Goal: Use online tool/utility: Utilize a website feature to perform a specific function

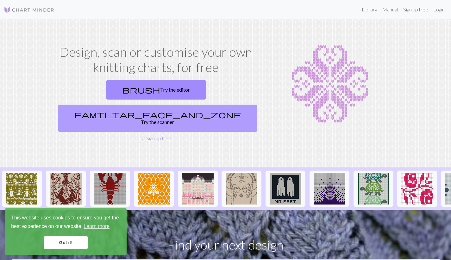
click at [207, 105] on link "familiar_face_and_zone Try the scanner" at bounding box center [158, 118] width 200 height 27
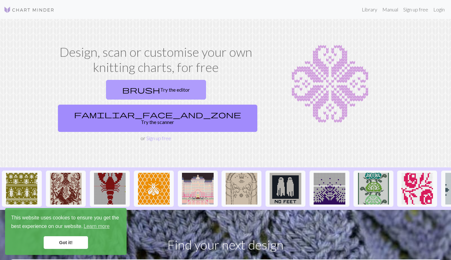
click at [109, 89] on link "brush Try the editor" at bounding box center [156, 90] width 100 height 20
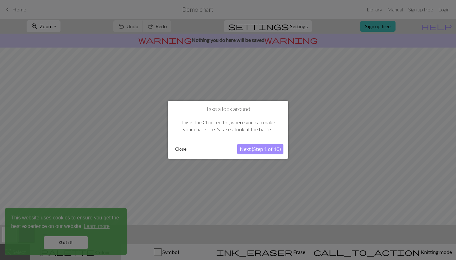
click at [253, 149] on button "Next (Step 1 of 10)" at bounding box center [260, 149] width 46 height 10
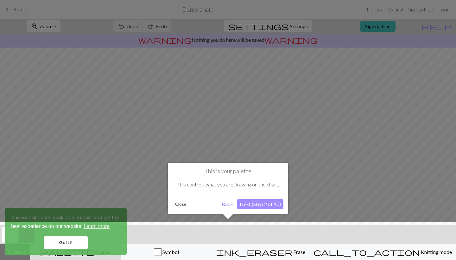
click at [252, 202] on button "Next (Step 2 of 10)" at bounding box center [260, 204] width 46 height 10
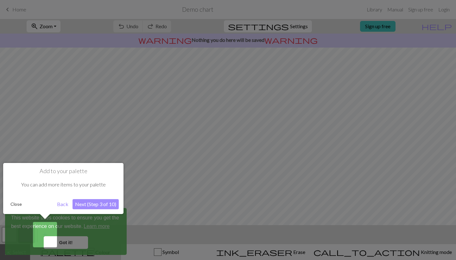
click at [91, 202] on button "Next (Step 3 of 10)" at bounding box center [96, 204] width 46 height 10
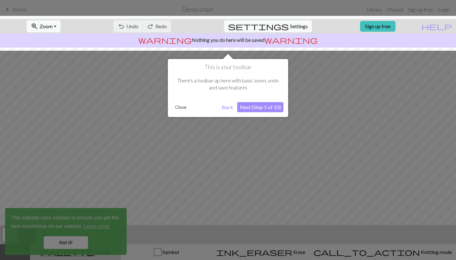
click at [65, 244] on div at bounding box center [228, 130] width 456 height 260
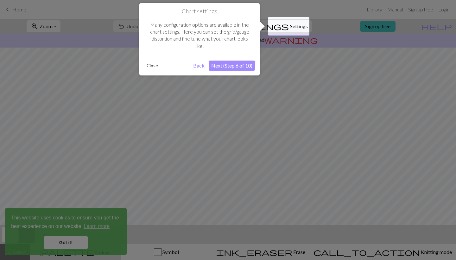
click at [195, 64] on button "Back" at bounding box center [199, 66] width 16 height 10
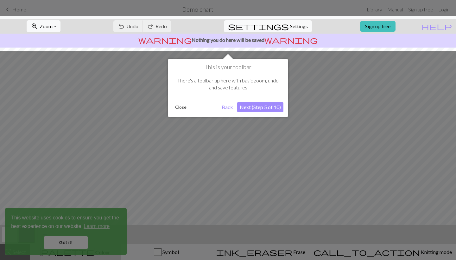
click at [259, 104] on button "Next (Step 5 of 10)" at bounding box center [260, 107] width 46 height 10
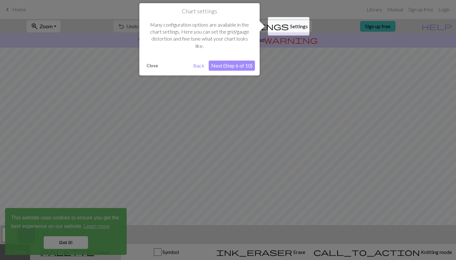
click at [230, 66] on button "Next (Step 6 of 10)" at bounding box center [232, 66] width 46 height 10
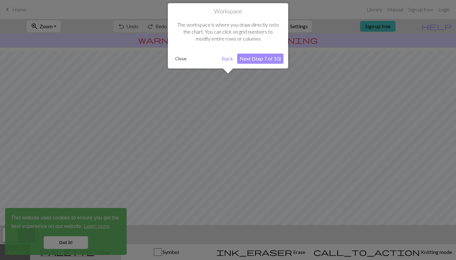
scroll to position [38, 0]
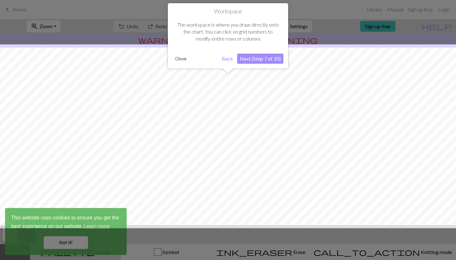
click at [257, 57] on button "Next (Step 7 of 10)" at bounding box center [260, 59] width 46 height 10
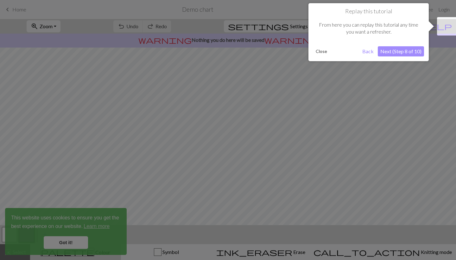
click at [399, 52] on button "Next (Step 8 of 10)" at bounding box center [401, 51] width 46 height 10
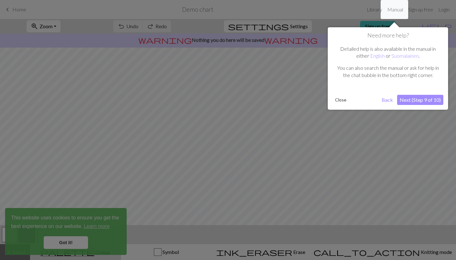
click at [418, 97] on button "Next (Step 9 of 10)" at bounding box center [420, 100] width 46 height 10
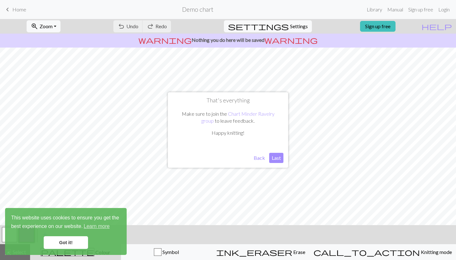
click at [278, 157] on button "Last" at bounding box center [276, 158] width 14 height 10
click at [71, 242] on link "Got it!" at bounding box center [66, 242] width 44 height 13
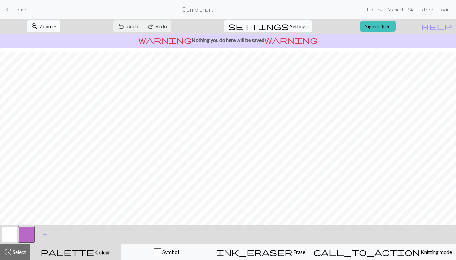
click at [281, 25] on span "settings" at bounding box center [258, 26] width 61 height 9
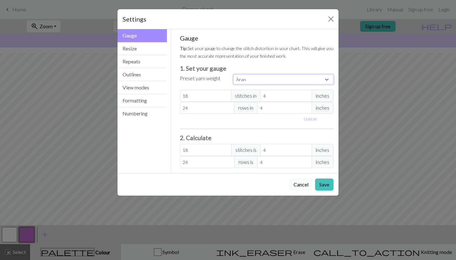
select select "dk"
type input "22"
type input "30"
type input "22"
type input "30"
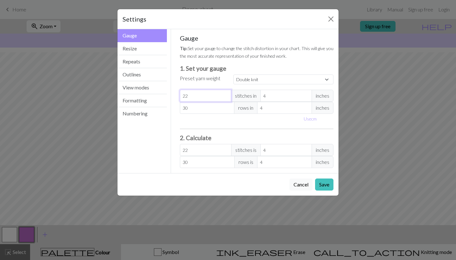
type input "23"
select select "custom"
type input "23"
click at [226, 95] on input "23" at bounding box center [206, 96] width 52 height 12
click at [209, 109] on input "30" at bounding box center [207, 108] width 55 height 12
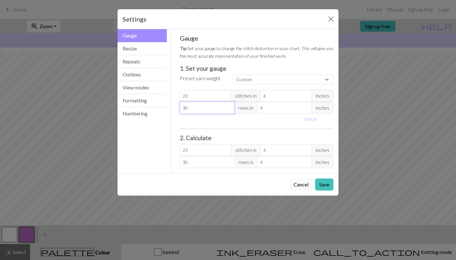
click at [209, 109] on input "30" at bounding box center [207, 108] width 55 height 12
type input "2"
type input "24"
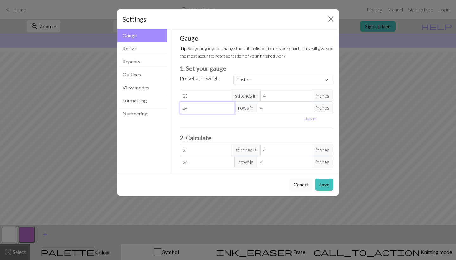
type input "24"
click at [275, 120] on div "Use cm" at bounding box center [257, 119] width 162 height 10
select select "dk"
type input "22"
type input "30"
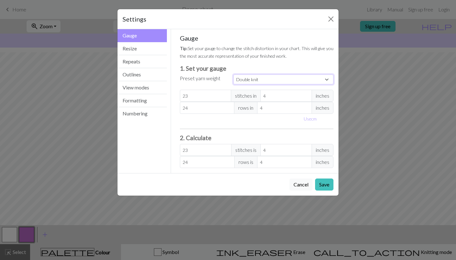
type input "22"
type input "30"
click at [222, 98] on input "22" at bounding box center [206, 96] width 52 height 12
type input "23"
select select "custom"
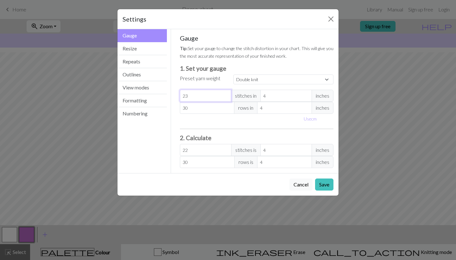
type input "23"
click at [227, 95] on input "23" at bounding box center [206, 96] width 52 height 12
type input "31"
click at [228, 106] on input "31" at bounding box center [207, 108] width 55 height 12
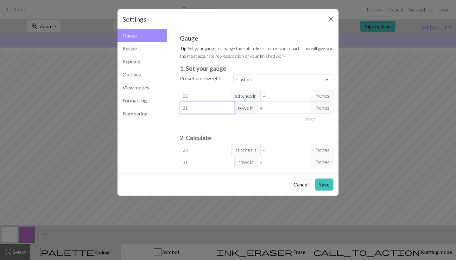
type input "32"
click at [228, 106] on input "32" at bounding box center [207, 108] width 55 height 12
type input "31"
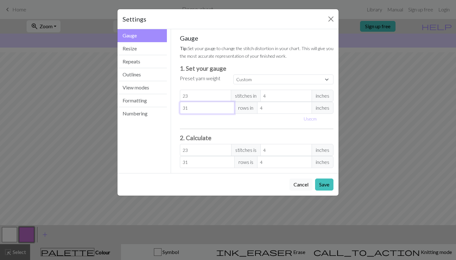
click at [228, 109] on input "31" at bounding box center [207, 108] width 55 height 12
type input "30"
click at [228, 109] on input "30" at bounding box center [207, 108] width 55 height 12
type input "29"
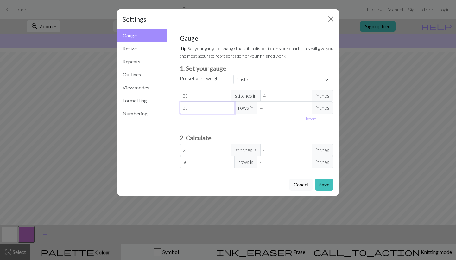
type input "29"
click at [228, 109] on input "29" at bounding box center [207, 108] width 55 height 12
type input "28"
click at [228, 109] on input "28" at bounding box center [207, 108] width 55 height 12
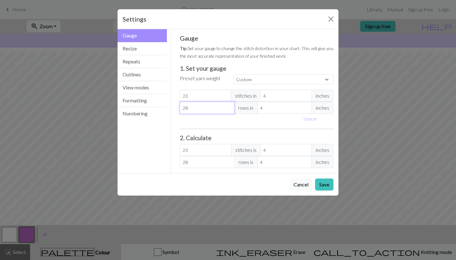
type input "27"
click at [228, 109] on input "27" at bounding box center [207, 108] width 55 height 12
type input "26"
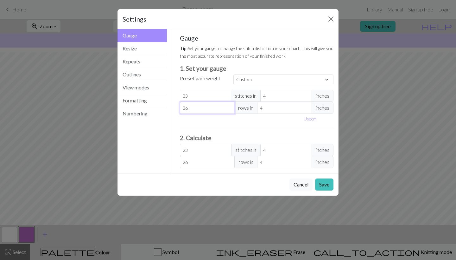
click at [228, 109] on input "26" at bounding box center [207, 108] width 55 height 12
type input "25"
click at [228, 109] on input "25" at bounding box center [207, 108] width 55 height 12
type input "24"
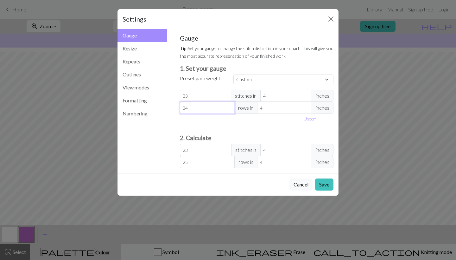
type input "24"
click at [228, 109] on input "24" at bounding box center [207, 108] width 55 height 12
click at [263, 122] on div "Use cm" at bounding box center [257, 119] width 162 height 10
click at [311, 120] on button "Use cm" at bounding box center [310, 119] width 19 height 10
type input "10.16"
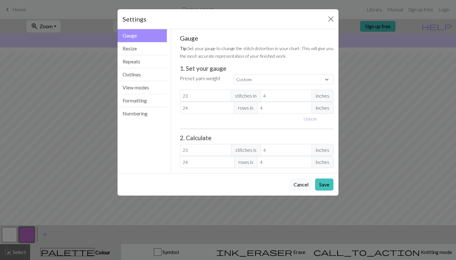
type input "10.16"
click at [292, 97] on input "10.16" at bounding box center [291, 96] width 55 height 12
type input "10.1"
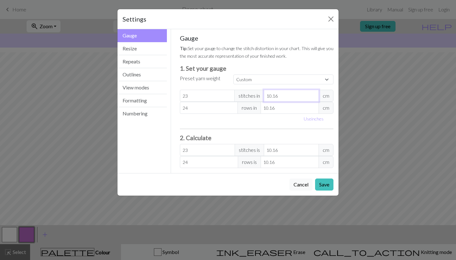
type input "23.14"
type input "10"
type input "23.37"
type input "10"
click at [282, 109] on input "10.16" at bounding box center [290, 108] width 58 height 12
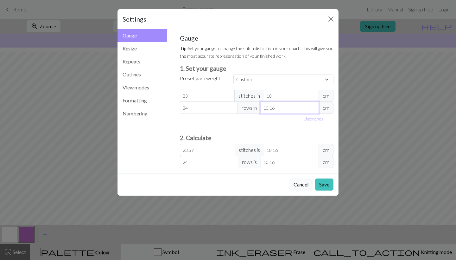
type input "10.1"
type input "24.14"
type input "10"
type input "24.38"
type input "10"
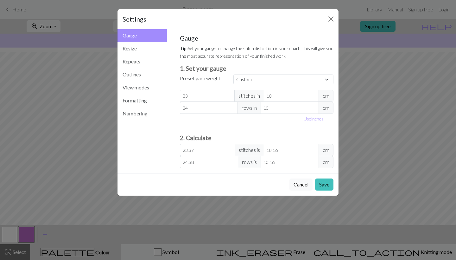
click at [275, 121] on div "Use inches" at bounding box center [257, 119] width 162 height 10
click at [316, 119] on button "Use inches" at bounding box center [314, 119] width 26 height 10
type input "3.94"
type input "4"
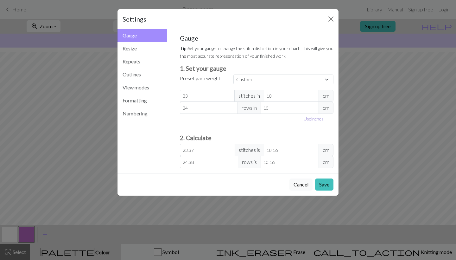
type input "4"
click at [275, 97] on input "3.94" at bounding box center [286, 96] width 52 height 12
type input "4"
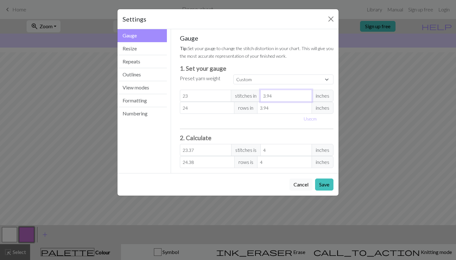
type input "23"
type input "4"
click at [277, 109] on input "3.94" at bounding box center [284, 108] width 55 height 12
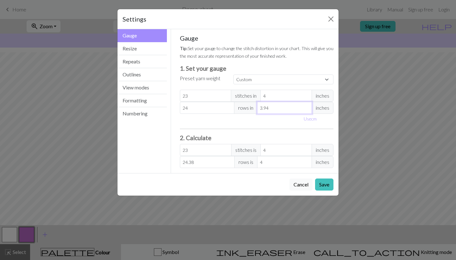
type input "4"
type input "24"
type input "4"
click at [262, 124] on div "Gauge Tip: Set your gauge to change the stitch distortion in your chart. This w…" at bounding box center [257, 101] width 154 height 134
click at [148, 49] on button "Resize" at bounding box center [142, 48] width 49 height 13
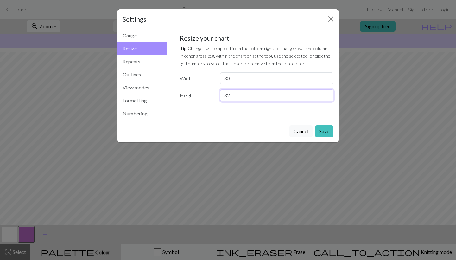
click at [286, 98] on input "32" at bounding box center [276, 95] width 113 height 12
type input "60"
click at [275, 79] on input "30" at bounding box center [276, 78] width 113 height 12
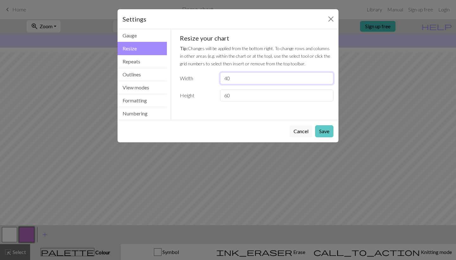
type input "40"
click at [326, 133] on button "Save" at bounding box center [324, 131] width 18 height 12
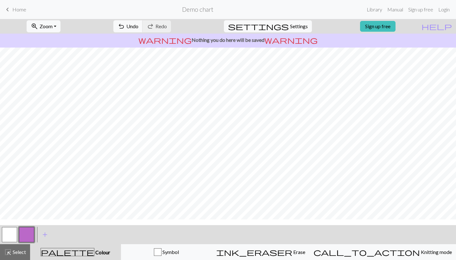
scroll to position [0, 0]
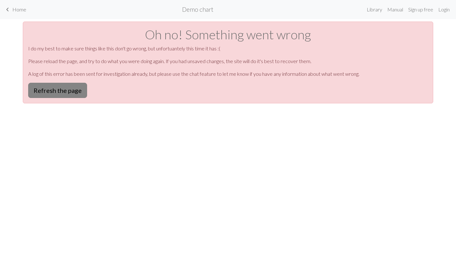
click at [64, 90] on button "Refresh the page" at bounding box center [57, 90] width 59 height 15
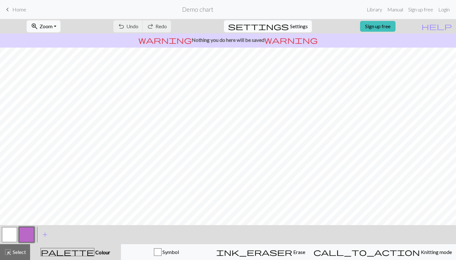
click at [293, 25] on span "Settings" at bounding box center [299, 26] width 18 height 8
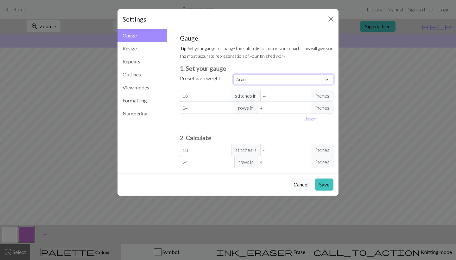
select select "dk"
type input "22"
type input "30"
type input "22"
type input "30"
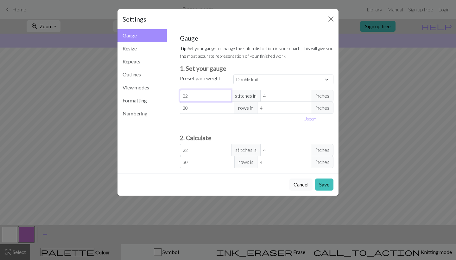
type input "23"
select select "custom"
type input "23"
click at [226, 94] on input "23" at bounding box center [206, 96] width 52 height 12
type input "29"
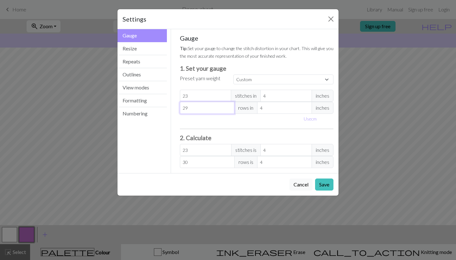
type input "29"
click at [229, 110] on input "29" at bounding box center [207, 108] width 55 height 12
type input "28"
click at [229, 110] on input "28" at bounding box center [207, 108] width 55 height 12
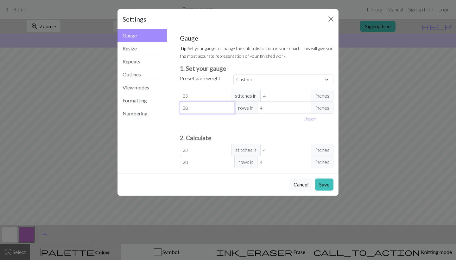
type input "27"
click at [229, 110] on input "27" at bounding box center [207, 108] width 55 height 12
type input "26"
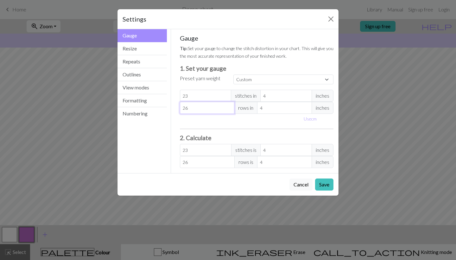
click at [229, 110] on input "26" at bounding box center [207, 108] width 55 height 12
type input "25"
click at [229, 110] on input "25" at bounding box center [207, 108] width 55 height 12
type input "24"
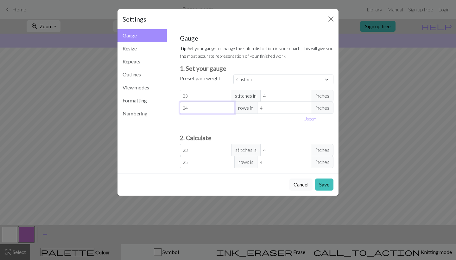
type input "24"
click at [229, 110] on input "24" at bounding box center [207, 108] width 55 height 12
click at [323, 186] on button "Save" at bounding box center [324, 184] width 18 height 12
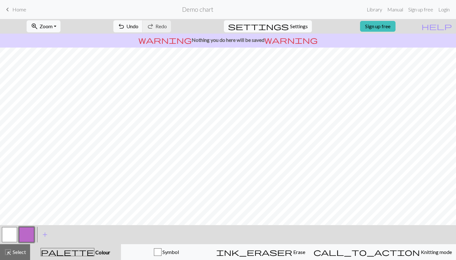
click at [291, 26] on span "Settings" at bounding box center [299, 26] width 18 height 8
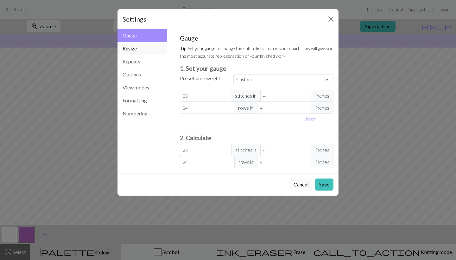
click at [138, 50] on button "Resize" at bounding box center [142, 48] width 49 height 13
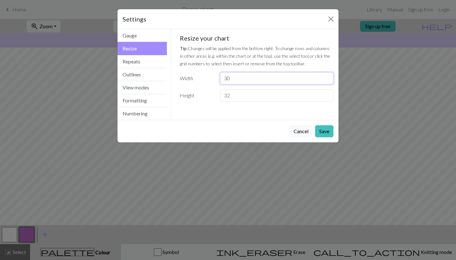
click at [254, 78] on input "30" at bounding box center [276, 78] width 113 height 12
type input "40"
click at [327, 94] on input "33" at bounding box center [276, 95] width 113 height 12
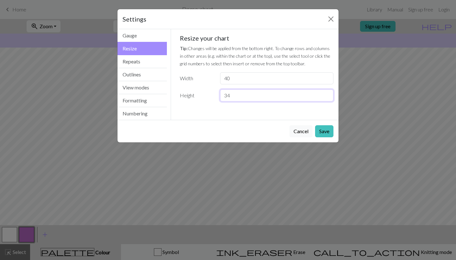
click at [327, 94] on input "34" at bounding box center [276, 95] width 113 height 12
click at [327, 94] on input "35" at bounding box center [276, 95] width 113 height 12
click at [327, 94] on input "36" at bounding box center [276, 95] width 113 height 12
click at [327, 94] on input "37" at bounding box center [276, 95] width 113 height 12
click at [327, 94] on input "38" at bounding box center [276, 95] width 113 height 12
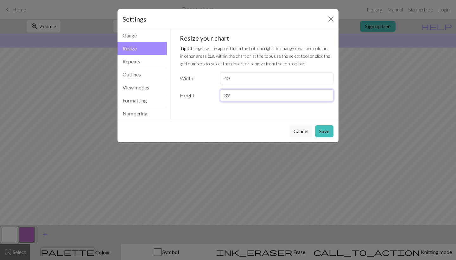
click at [327, 94] on input "39" at bounding box center [276, 95] width 113 height 12
click at [327, 94] on input "40" at bounding box center [276, 95] width 113 height 12
click at [327, 94] on input "41" at bounding box center [276, 95] width 113 height 12
click at [327, 94] on input "42" at bounding box center [276, 95] width 113 height 12
click at [327, 94] on input "43" at bounding box center [276, 95] width 113 height 12
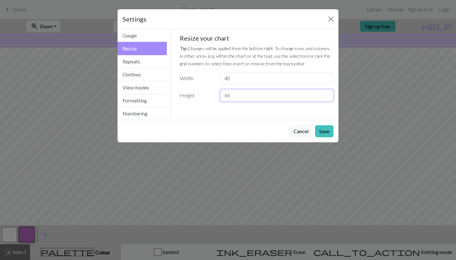
click at [327, 94] on input "44" at bounding box center [276, 95] width 113 height 12
click at [327, 94] on input "45" at bounding box center [276, 95] width 113 height 12
click at [327, 94] on input "46" at bounding box center [276, 95] width 113 height 12
click at [327, 94] on input "47" at bounding box center [276, 95] width 113 height 12
click at [327, 94] on input "48" at bounding box center [276, 95] width 113 height 12
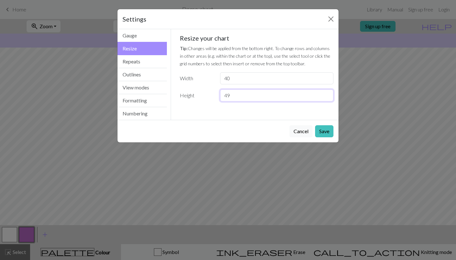
click at [327, 94] on input "49" at bounding box center [276, 95] width 113 height 12
click at [327, 94] on input "50" at bounding box center [276, 95] width 113 height 12
click at [327, 94] on input "51" at bounding box center [276, 95] width 113 height 12
click at [327, 94] on input "52" at bounding box center [276, 95] width 113 height 12
click at [327, 94] on input "53" at bounding box center [276, 95] width 113 height 12
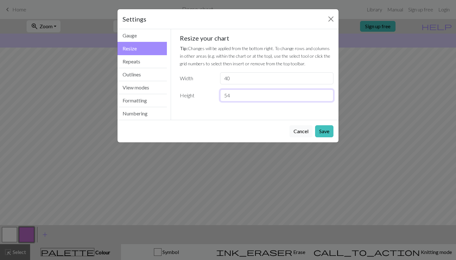
click at [327, 94] on input "54" at bounding box center [276, 95] width 113 height 12
click at [327, 94] on input "55" at bounding box center [276, 95] width 113 height 12
click at [327, 94] on input "56" at bounding box center [276, 95] width 113 height 12
click at [327, 94] on input "57" at bounding box center [276, 95] width 113 height 12
click at [327, 94] on input "58" at bounding box center [276, 95] width 113 height 12
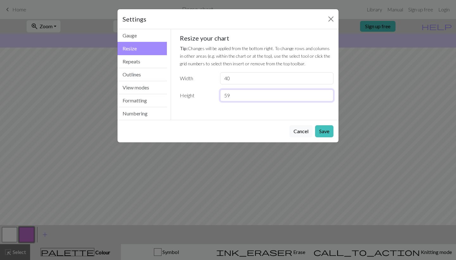
click at [327, 94] on input "59" at bounding box center [276, 95] width 113 height 12
type input "60"
click at [327, 94] on input "60" at bounding box center [276, 95] width 113 height 12
click at [145, 60] on button "Repeats" at bounding box center [142, 61] width 49 height 13
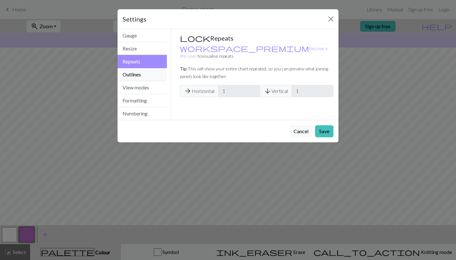
click at [143, 75] on button "Outlines" at bounding box center [142, 74] width 49 height 13
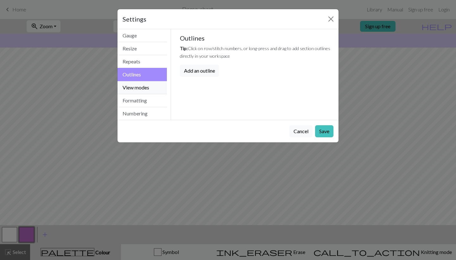
click at [144, 88] on button "View modes" at bounding box center [142, 87] width 49 height 13
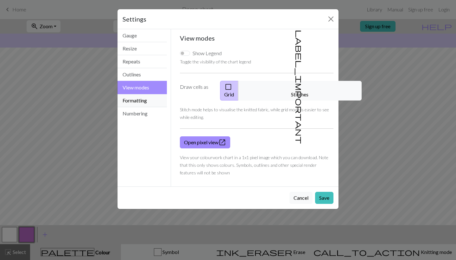
click at [136, 99] on button "Formatting" at bounding box center [142, 100] width 49 height 13
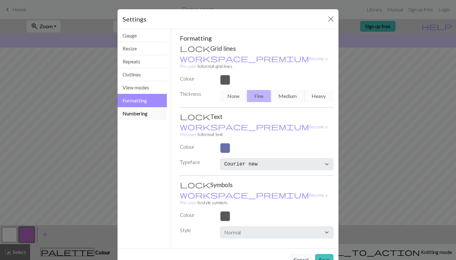
click at [131, 115] on button "Numbering" at bounding box center [142, 113] width 49 height 13
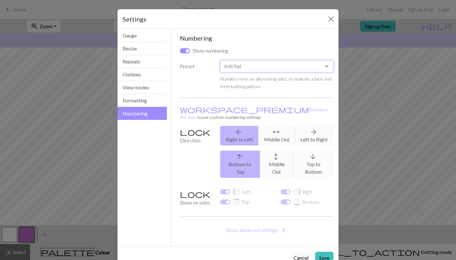
select select "round"
checkbox input "false"
click at [249, 224] on button "Show advanced settings chevron_right" at bounding box center [257, 230] width 154 height 12
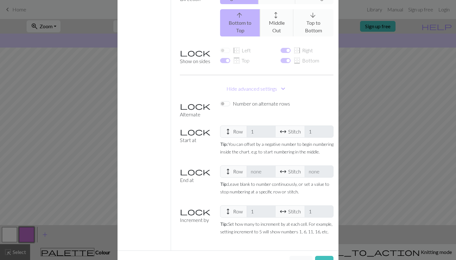
scroll to position [141, 0]
click at [324, 256] on button "Save" at bounding box center [324, 262] width 18 height 12
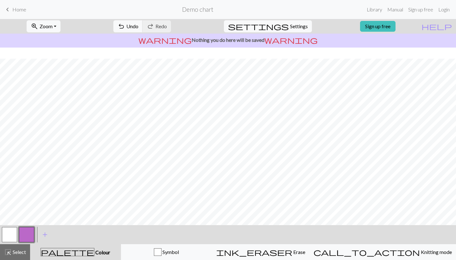
scroll to position [0, 0]
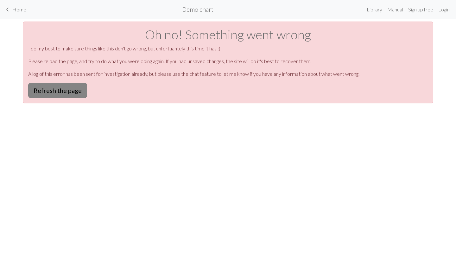
click at [69, 90] on button "Refresh the page" at bounding box center [57, 90] width 59 height 15
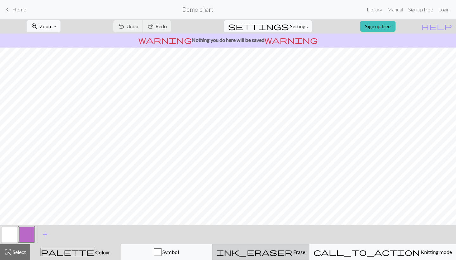
click at [299, 252] on span "Erase" at bounding box center [298, 252] width 13 height 6
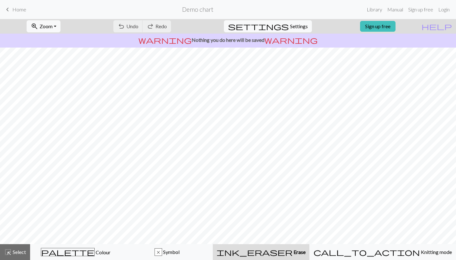
click at [295, 251] on span "Erase" at bounding box center [299, 252] width 13 height 6
click at [273, 42] on span "warning" at bounding box center [291, 39] width 53 height 9
click at [272, 41] on span "warning" at bounding box center [291, 39] width 53 height 9
click at [449, 26] on span "help" at bounding box center [437, 26] width 30 height 9
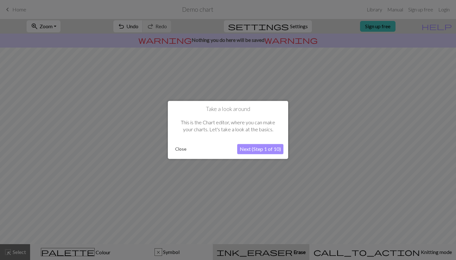
click at [395, 68] on div at bounding box center [228, 130] width 456 height 260
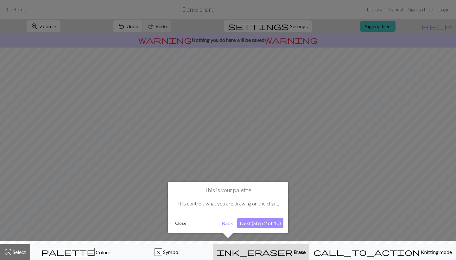
click at [180, 222] on button "Close" at bounding box center [181, 223] width 16 height 10
